Goal: Task Accomplishment & Management: Use online tool/utility

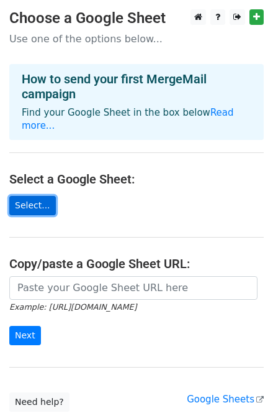
click at [39, 196] on link "Select..." at bounding box center [32, 205] width 47 height 19
click at [40, 183] on main "Choose a Google Sheet Use one of the options below... How to send your first Me…" at bounding box center [136, 210] width 273 height 402
click at [39, 196] on link "Select..." at bounding box center [32, 205] width 47 height 19
click at [45, 196] on link "Select..." at bounding box center [32, 205] width 47 height 19
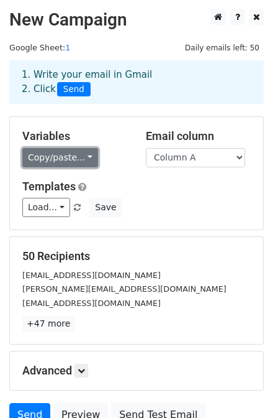
click at [73, 160] on link "Copy/paste..." at bounding box center [60, 157] width 76 height 19
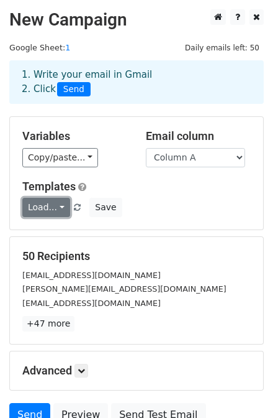
click at [53, 212] on link "Load..." at bounding box center [46, 207] width 48 height 19
click at [54, 211] on link "Load..." at bounding box center [46, 207] width 48 height 19
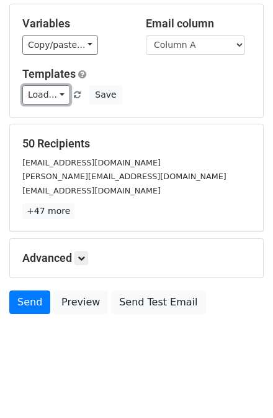
scroll to position [113, 0]
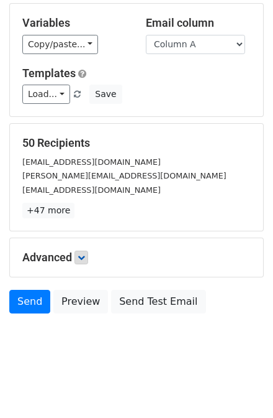
click at [92, 256] on h5 "Advanced" at bounding box center [136, 257] width 229 height 14
click at [88, 256] on link at bounding box center [82, 257] width 14 height 14
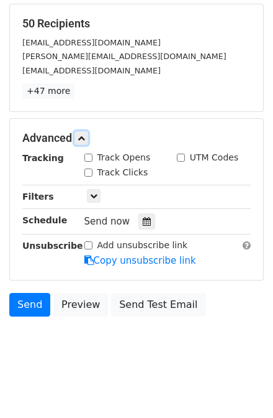
scroll to position [234, 0]
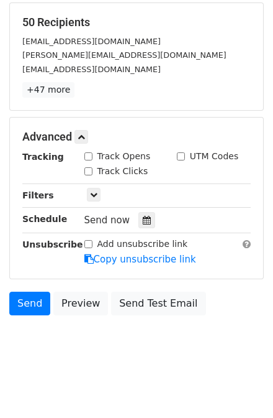
click at [99, 157] on label "Track Opens" at bounding box center [124, 156] width 53 height 13
click at [93, 157] on input "Track Opens" at bounding box center [89, 156] width 8 height 8
checkbox input "true"
click at [81, 137] on icon at bounding box center [81, 136] width 7 height 7
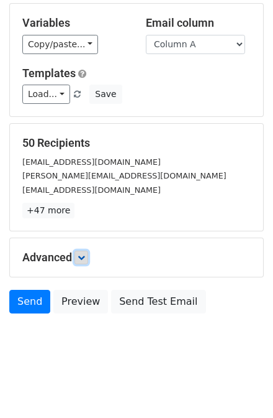
click at [80, 256] on icon at bounding box center [81, 257] width 7 height 7
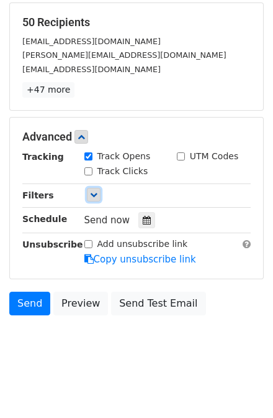
click at [91, 188] on link at bounding box center [94, 195] width 14 height 14
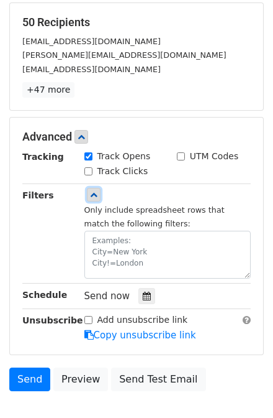
click at [91, 188] on link at bounding box center [94, 195] width 14 height 14
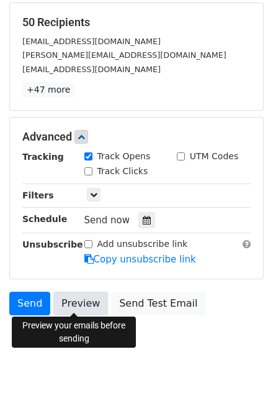
click at [85, 303] on link "Preview" at bounding box center [80, 303] width 55 height 24
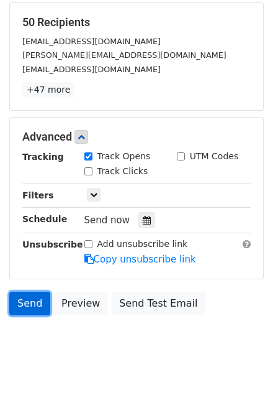
click at [32, 298] on link "Send" at bounding box center [29, 303] width 41 height 24
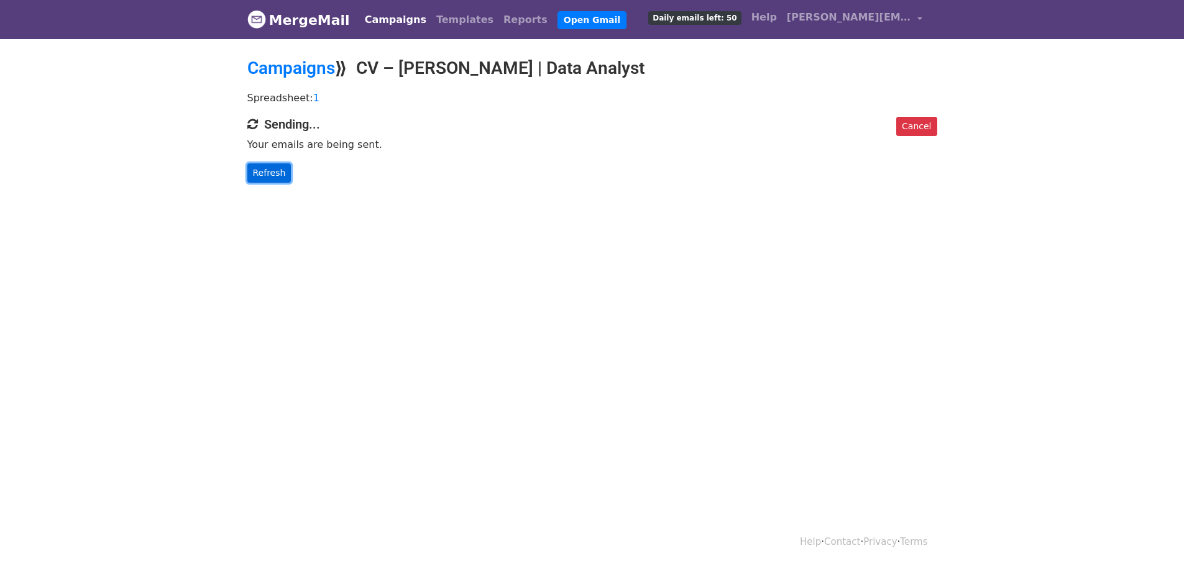
click at [263, 171] on link "Refresh" at bounding box center [269, 172] width 44 height 19
